Goal: Task Accomplishment & Management: Use online tool/utility

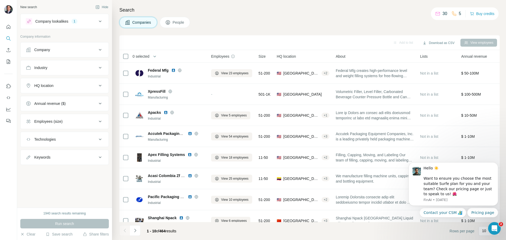
drag, startPoint x: 97, startPoint y: 85, endPoint x: 95, endPoint y: 88, distance: 3.1
click at [97, 85] on div "HQ location" at bounding box center [61, 85] width 71 height 5
click at [49, 101] on input "text" at bounding box center [65, 98] width 78 height 9
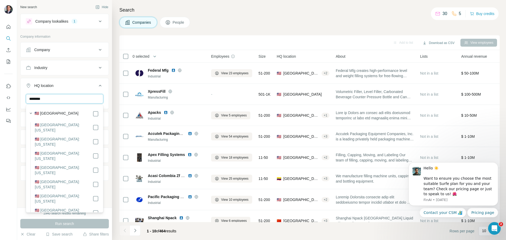
type input "********"
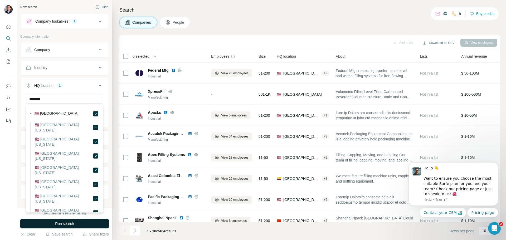
click at [82, 226] on button "Run search" at bounding box center [64, 223] width 89 height 9
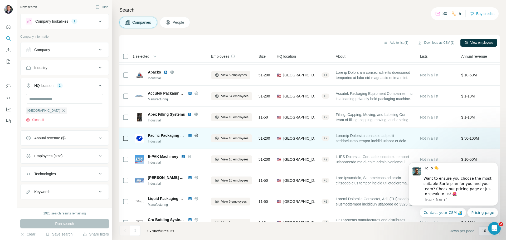
scroll to position [51, 0]
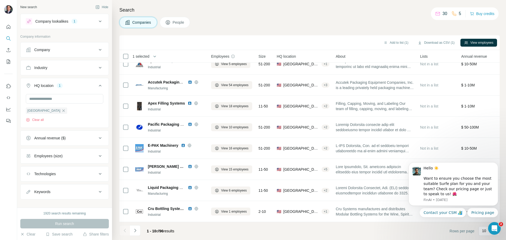
click at [76, 155] on div "Employees (size)" at bounding box center [61, 156] width 71 height 5
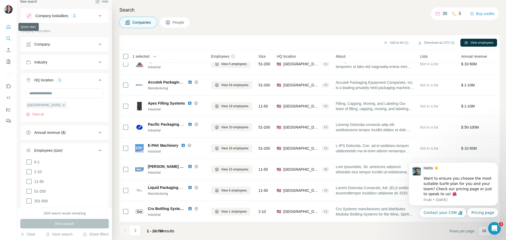
drag, startPoint x: 7, startPoint y: 28, endPoint x: 51, endPoint y: 32, distance: 44.0
click at [8, 28] on icon "Quick start" at bounding box center [8, 26] width 5 height 5
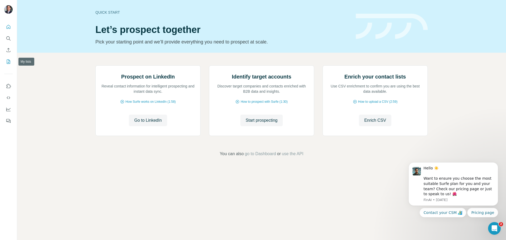
click at [8, 63] on icon "My lists" at bounding box center [8, 61] width 5 height 5
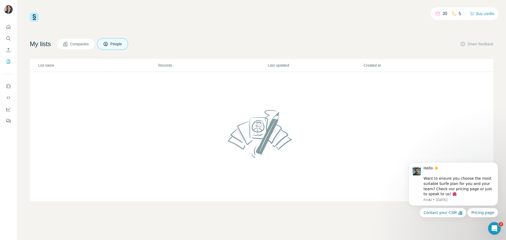
click at [85, 45] on span "Companies" at bounding box center [79, 43] width 19 height 5
drag, startPoint x: 373, startPoint y: 221, endPoint x: 370, endPoint y: 219, distance: 3.9
click at [373, 221] on div "30 5 Buy credits My lists Companies People Share feedback List name Records Las…" at bounding box center [261, 120] width 489 height 240
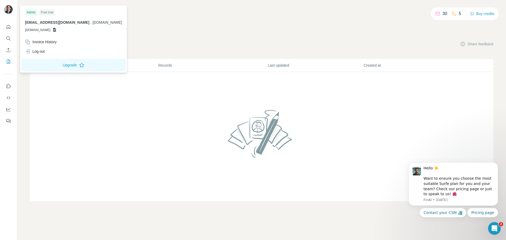
click at [56, 30] on icon at bounding box center [54, 30] width 4 height 4
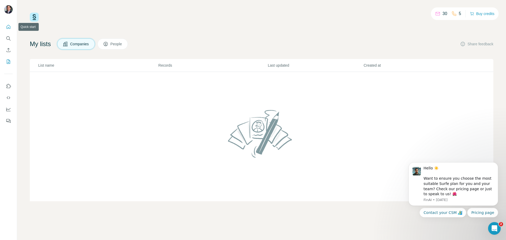
click at [9, 30] on button "Quick start" at bounding box center [8, 26] width 8 height 9
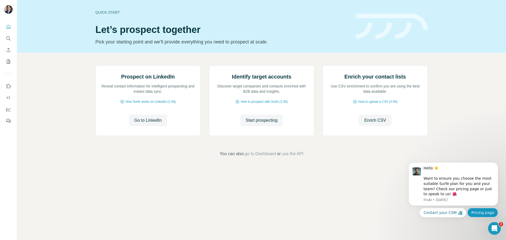
click at [484, 214] on button "Pricing page" at bounding box center [483, 212] width 31 height 9
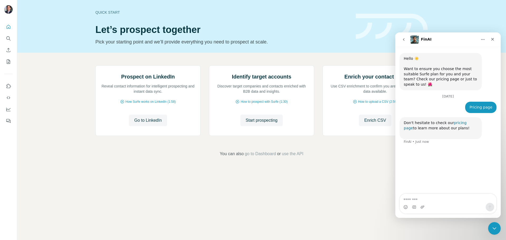
click at [454, 121] on link "pricing page" at bounding box center [435, 125] width 63 height 9
click at [496, 41] on div "Close" at bounding box center [492, 39] width 9 height 9
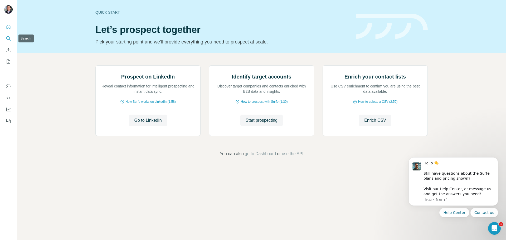
drag, startPoint x: 8, startPoint y: 39, endPoint x: 25, endPoint y: 47, distance: 18.7
click at [8, 39] on icon "Search" at bounding box center [8, 38] width 5 height 5
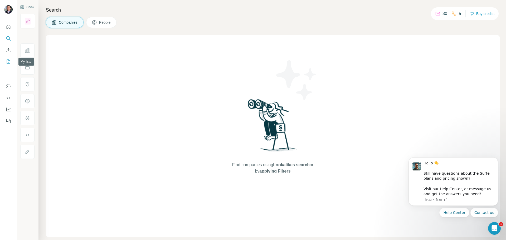
drag, startPoint x: 7, startPoint y: 61, endPoint x: 188, endPoint y: 78, distance: 181.7
click at [8, 61] on icon "My lists" at bounding box center [8, 61] width 5 height 5
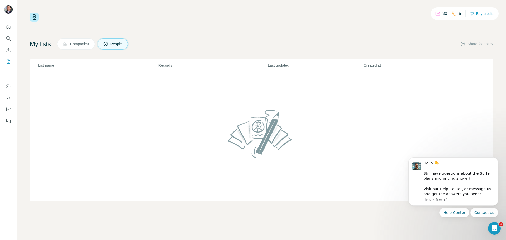
click at [87, 46] on span "Companies" at bounding box center [79, 43] width 19 height 5
click at [498, 159] on icon "Dismiss notification" at bounding box center [497, 158] width 3 height 3
